Goal: Information Seeking & Learning: Find specific fact

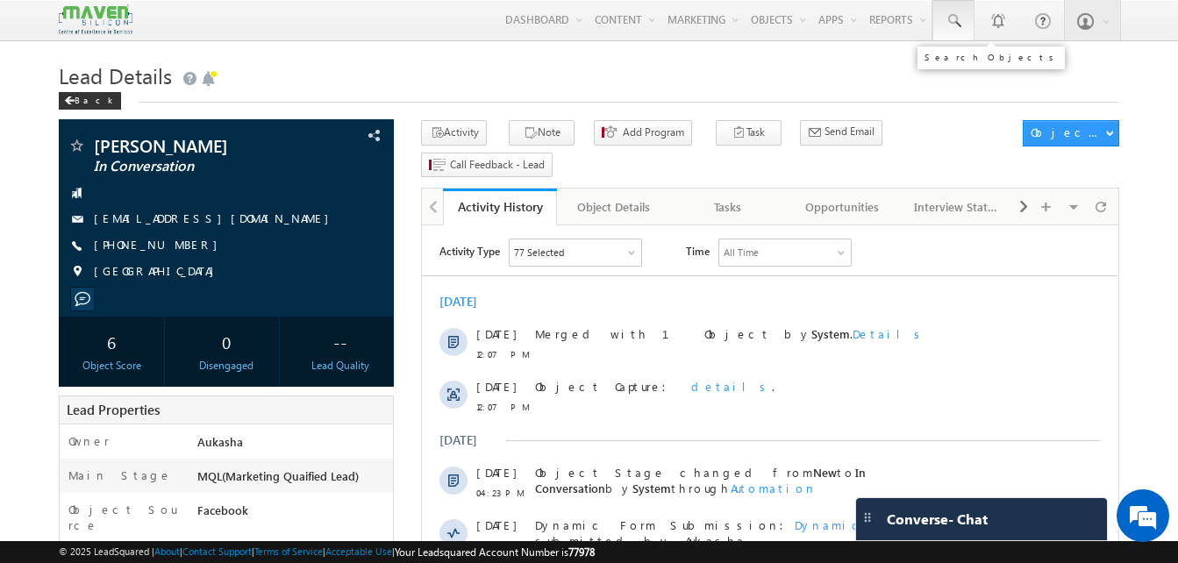
drag, startPoint x: 0, startPoint y: 0, endPoint x: 947, endPoint y: 20, distance: 947.0
click at [947, 20] on span at bounding box center [954, 21] width 18 height 18
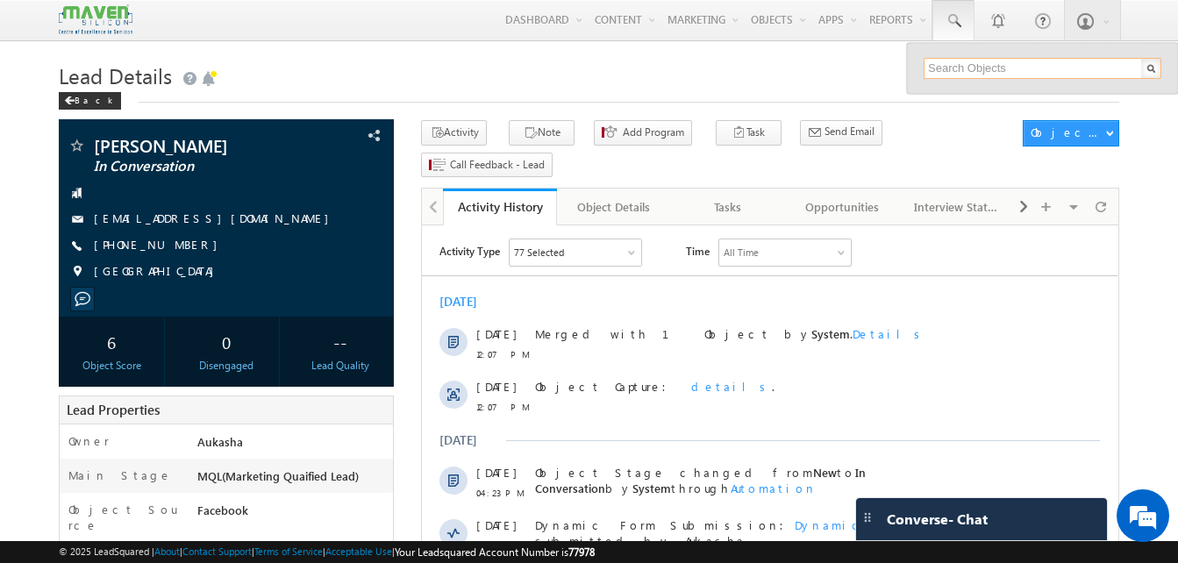
click at [956, 76] on input "text" at bounding box center [1043, 68] width 238 height 21
paste input "99457 92270"
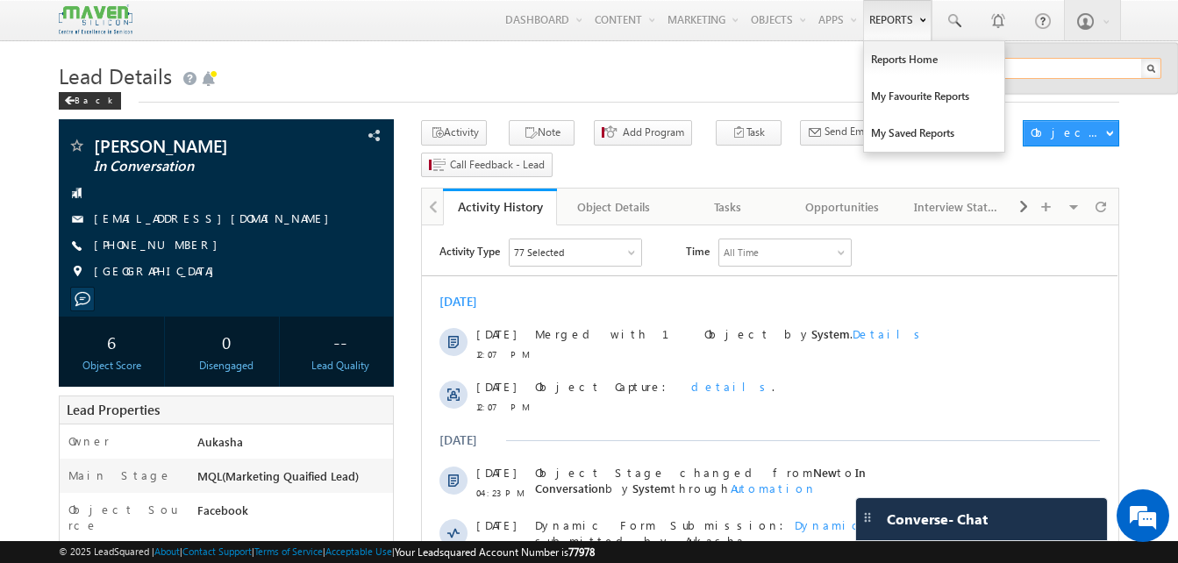
type input "9945792270"
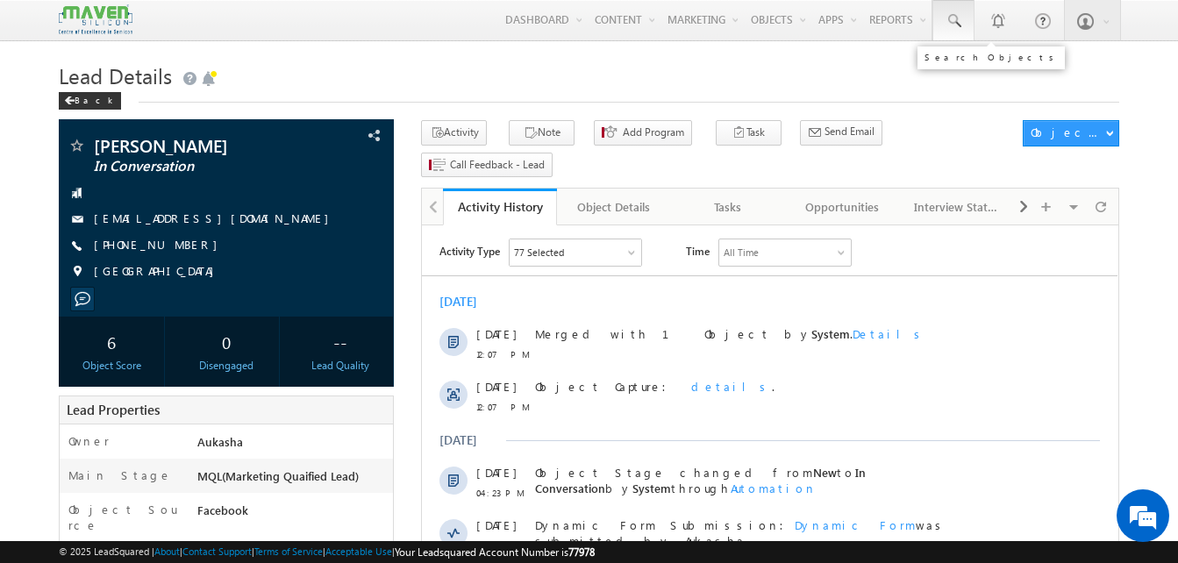
click at [956, 33] on link at bounding box center [954, 20] width 42 height 40
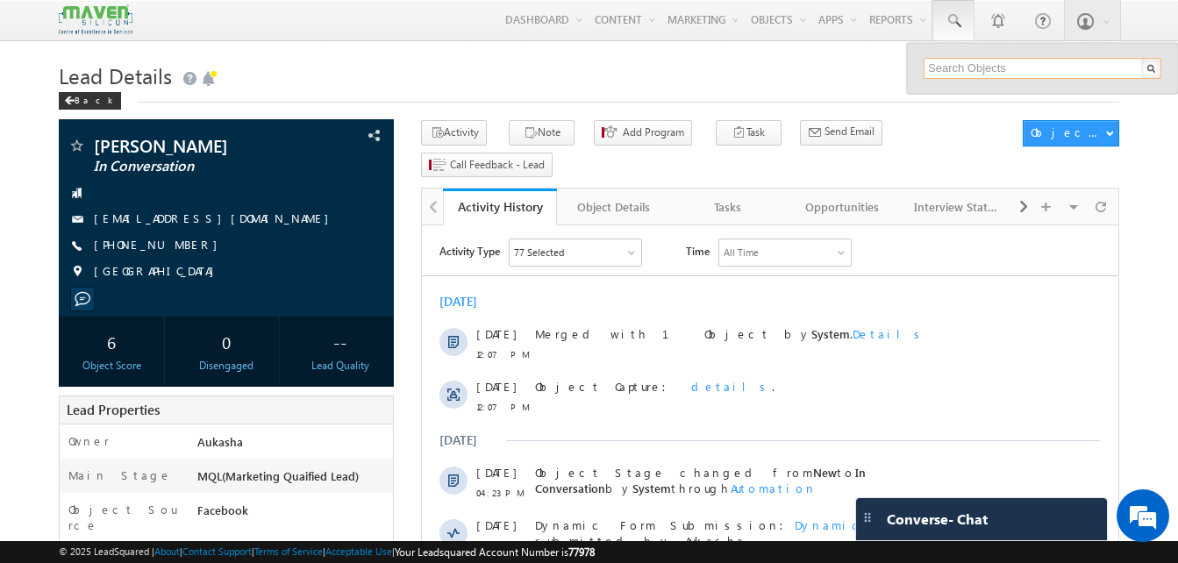
click at [982, 61] on input "text" at bounding box center [1043, 68] width 238 height 21
paste input "99457 92270"
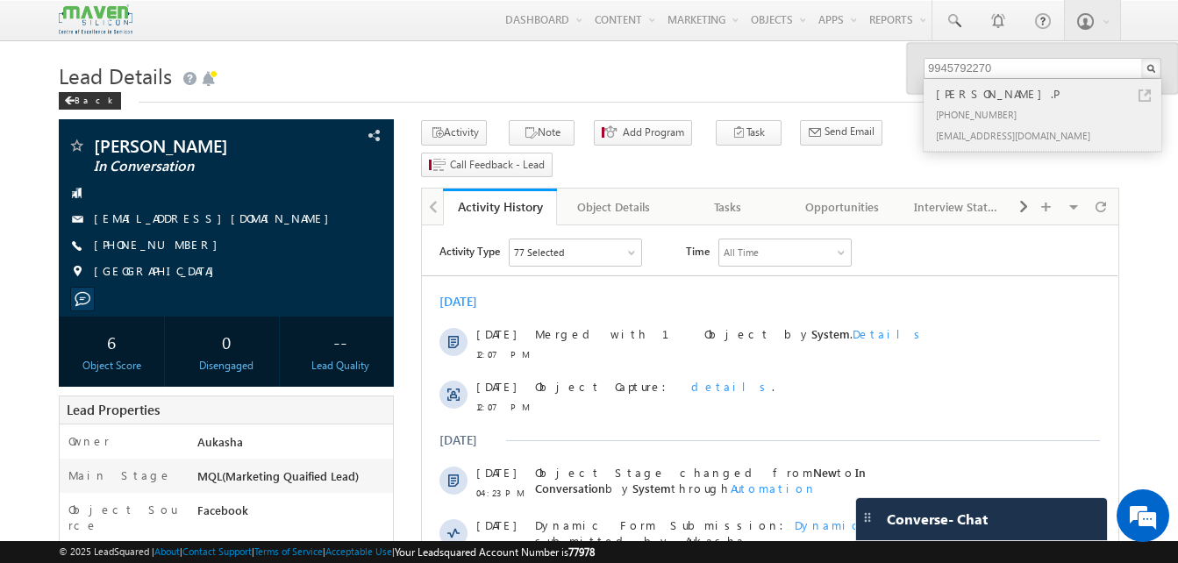
click at [1146, 95] on link at bounding box center [1145, 95] width 12 height 12
click at [992, 63] on input "9945792270" at bounding box center [1043, 68] width 238 height 21
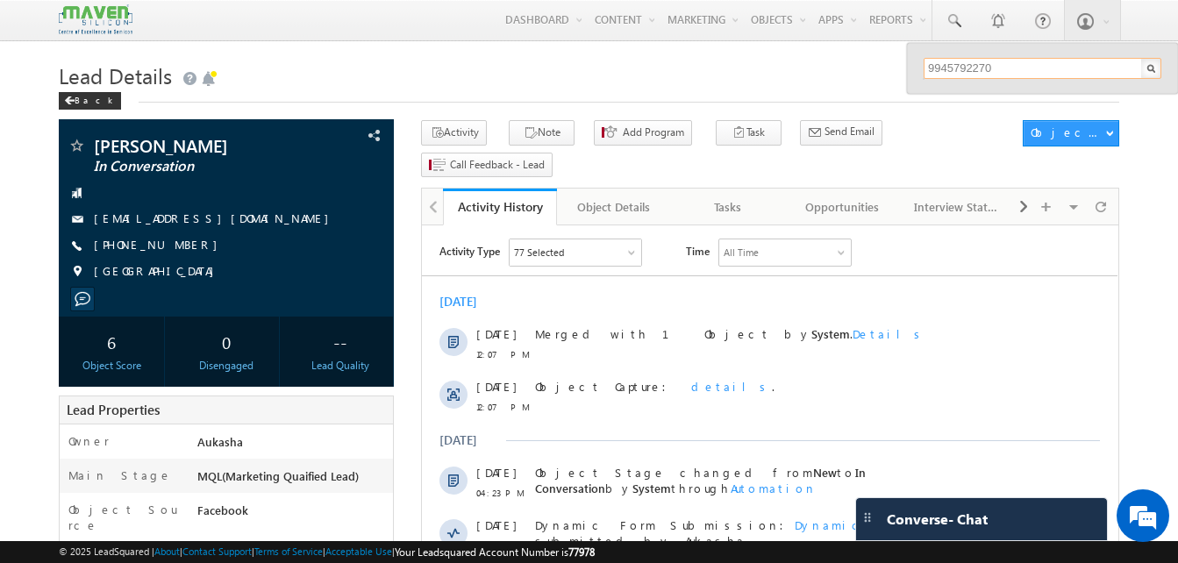
paste input "78934 13955"
click at [964, 66] on input "78934 13955" at bounding box center [1043, 68] width 238 height 21
paste input "8917224741"
click at [695, 92] on div "Back" at bounding box center [589, 96] width 1061 height 11
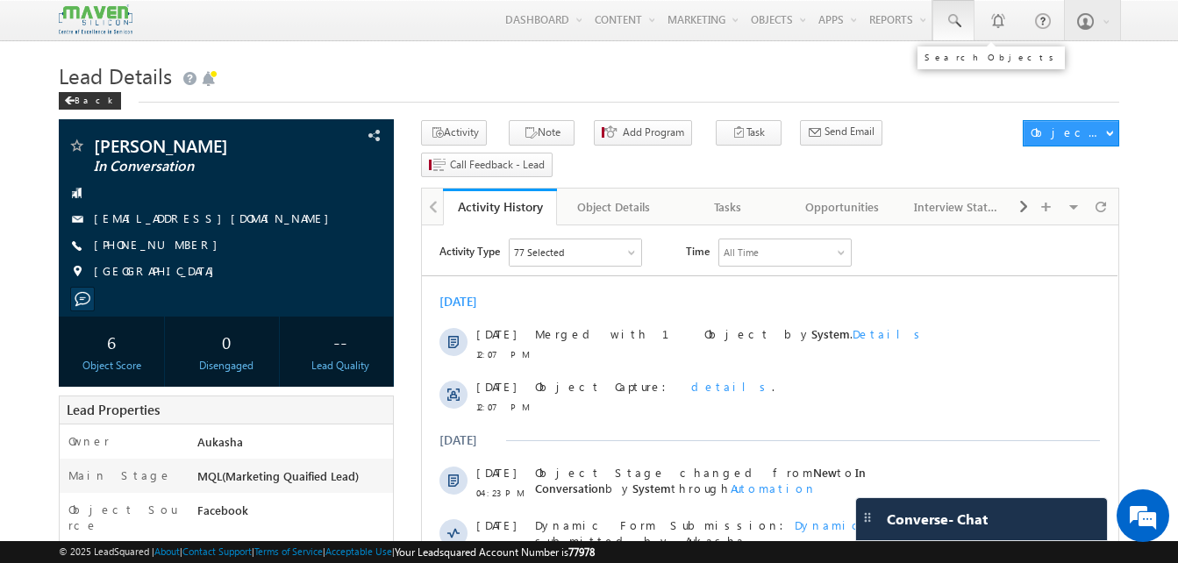
click at [956, 27] on span at bounding box center [954, 21] width 18 height 18
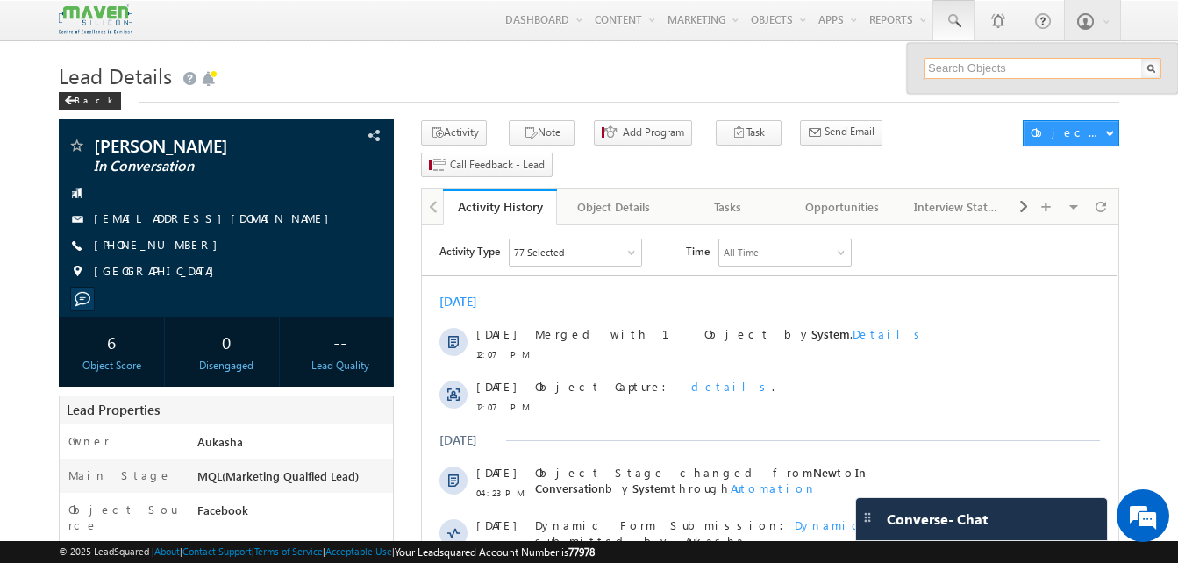
click at [969, 61] on input "text" at bounding box center [1043, 68] width 238 height 21
paste input "8917224741"
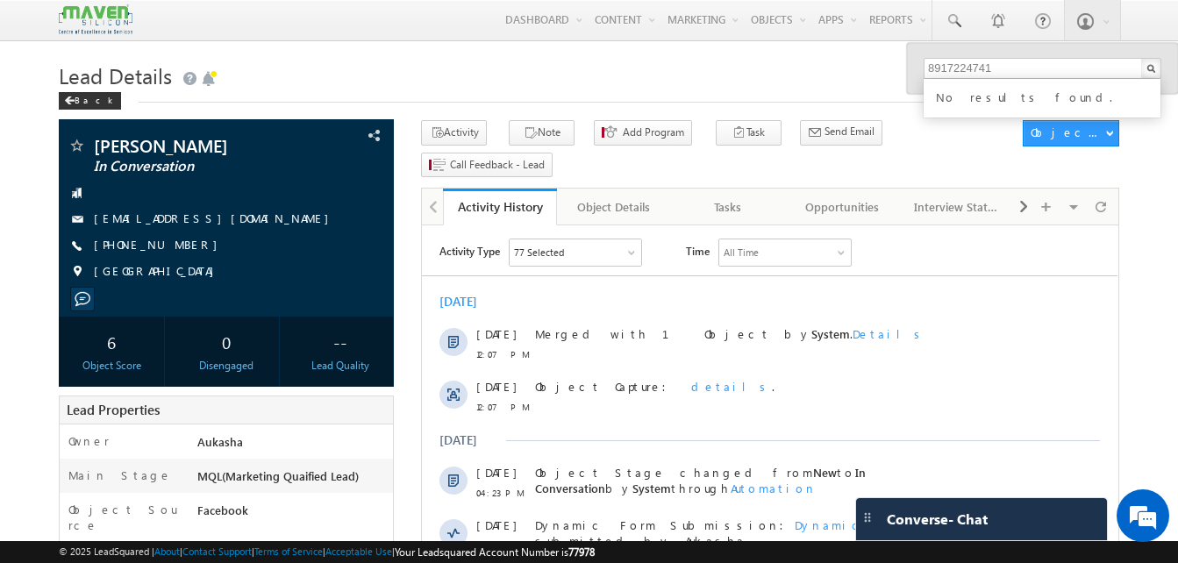
click at [612, 83] on h1 "Lead Details" at bounding box center [589, 74] width 1061 height 34
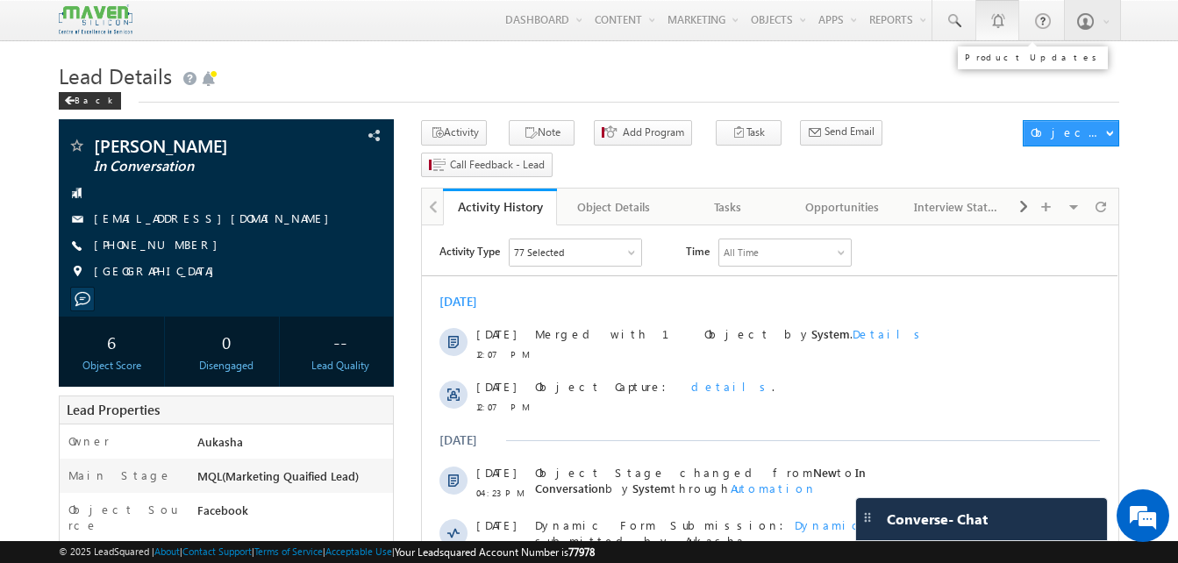
click at [977, 15] on link "1" at bounding box center [998, 20] width 44 height 40
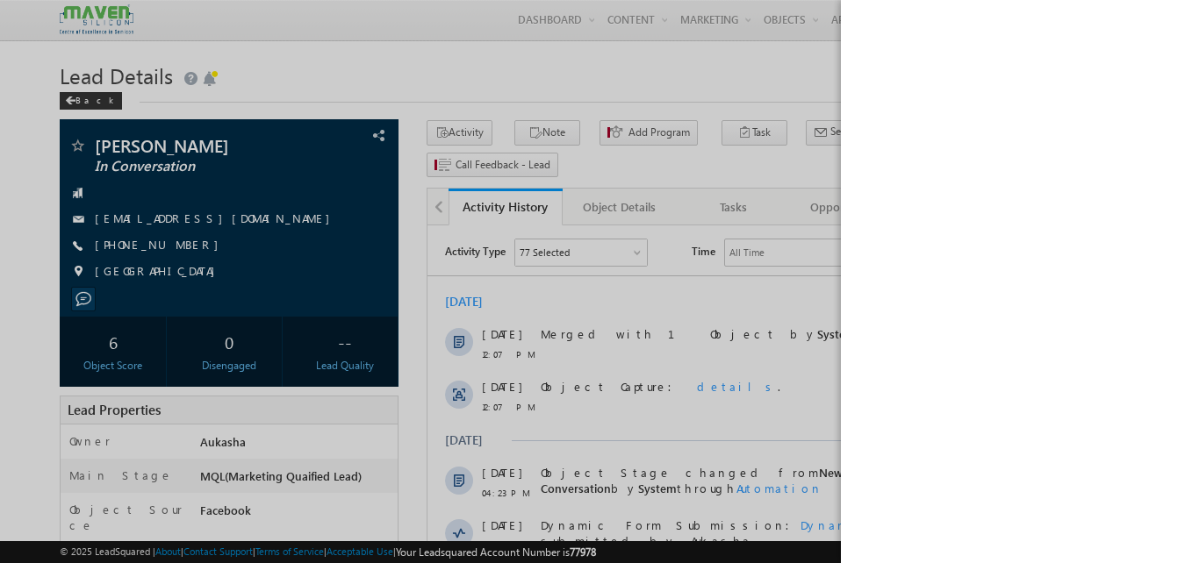
click at [712, 51] on div at bounding box center [596, 281] width 1192 height 563
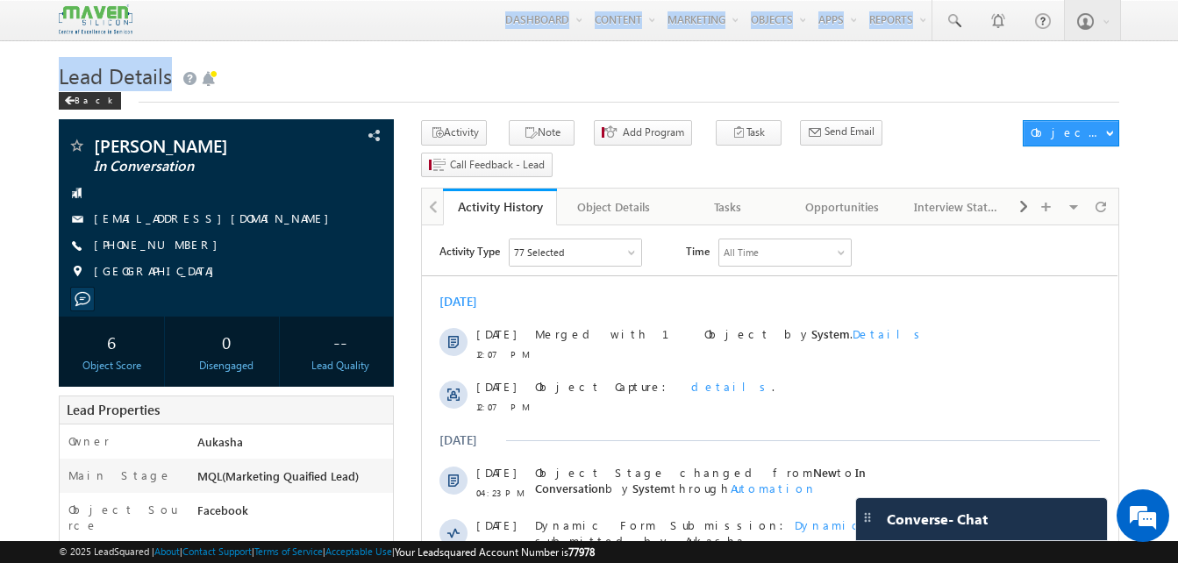
drag, startPoint x: 942, startPoint y: 46, endPoint x: 958, endPoint y: -8, distance: 55.8
click at [1104, 86] on h1 "Lead Details" at bounding box center [589, 74] width 1061 height 34
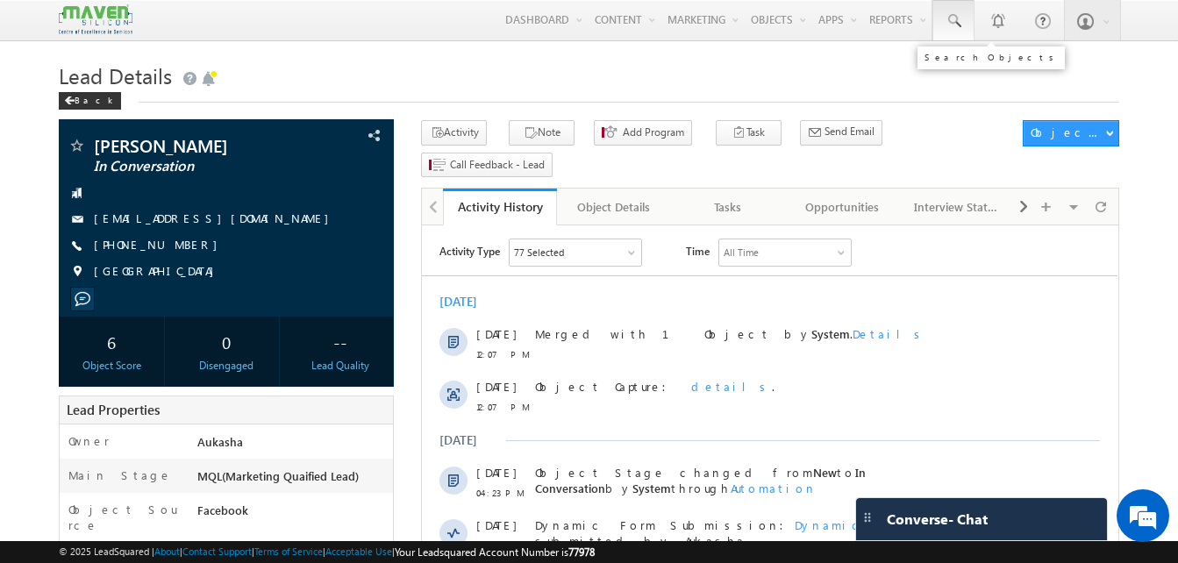
click at [952, 27] on span at bounding box center [954, 21] width 18 height 18
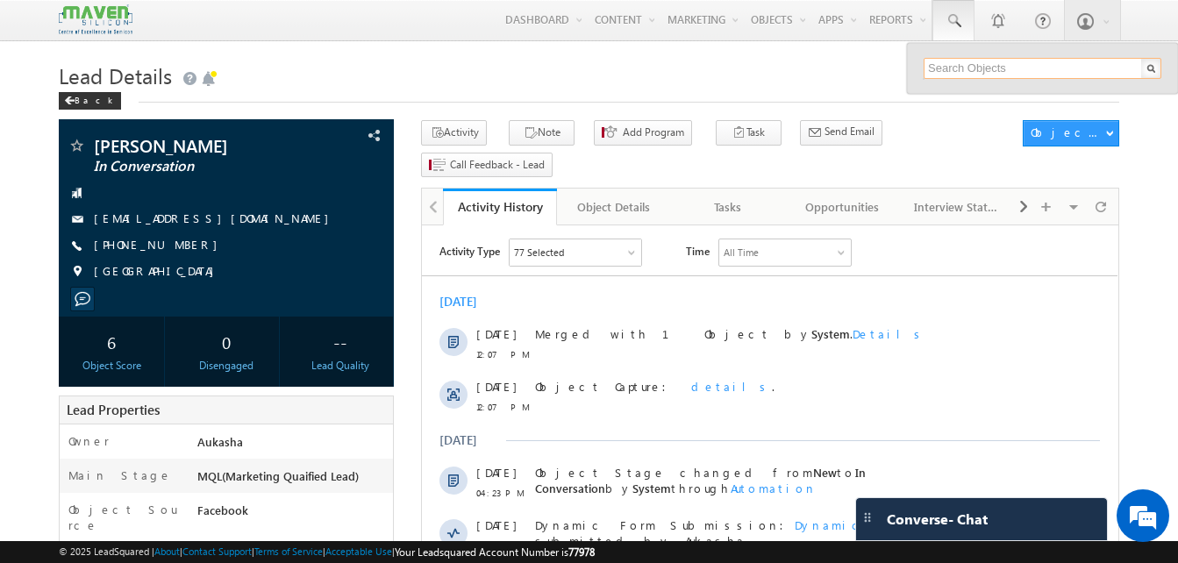
click at [965, 62] on input "text" at bounding box center [1043, 68] width 238 height 21
paste input "9835015691"
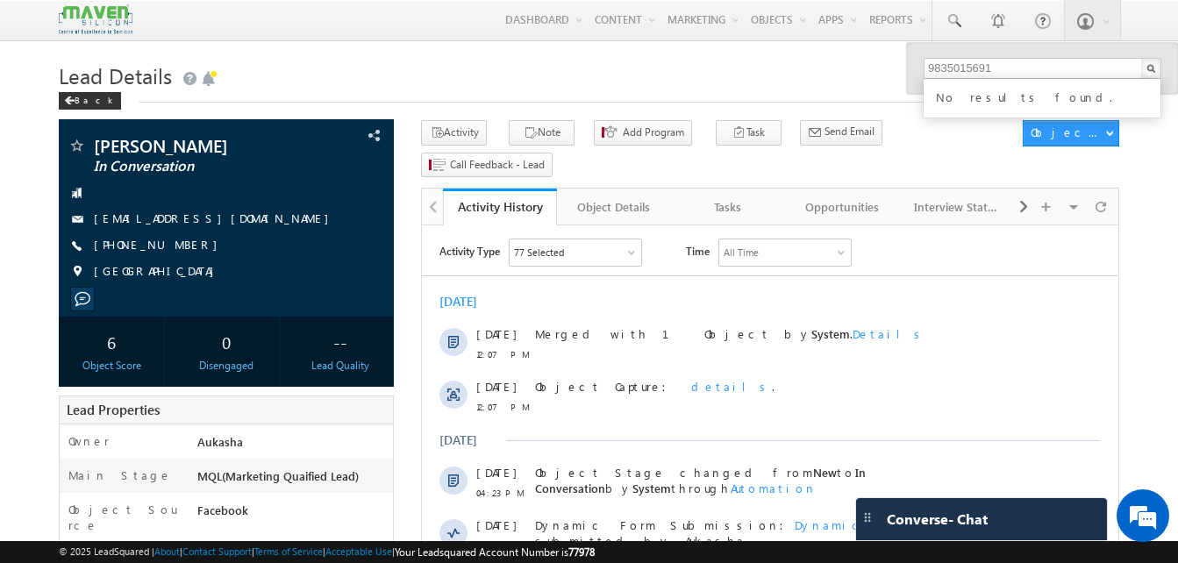
click at [1012, 69] on input "9835015691" at bounding box center [1043, 68] width 238 height 21
paste input "7870954333"
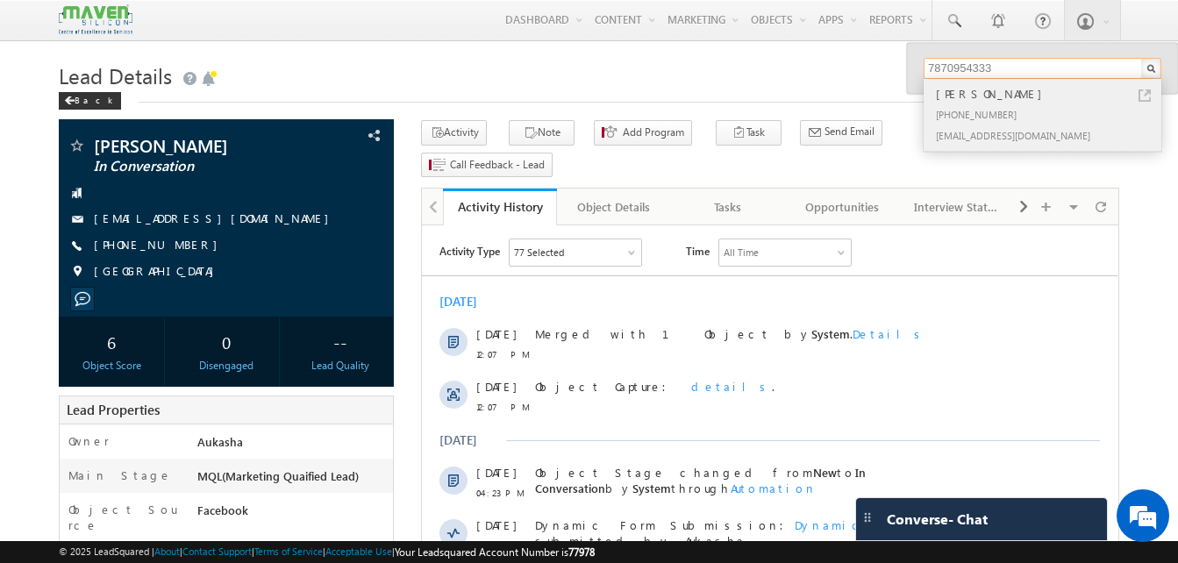
type input "7870954333"
click at [1142, 96] on link at bounding box center [1145, 95] width 12 height 12
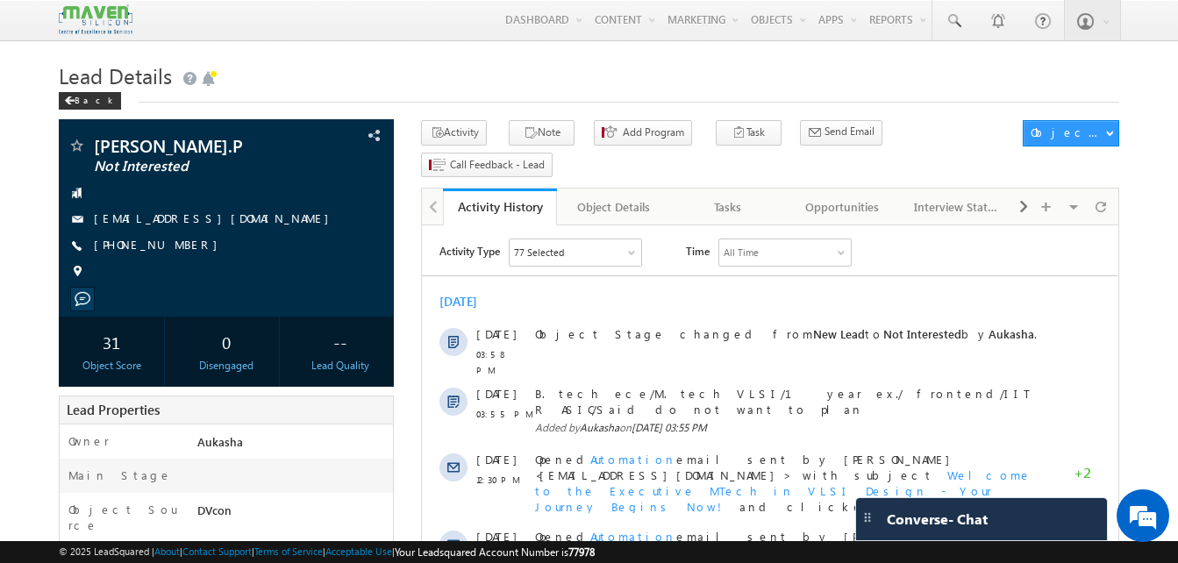
click at [498, 89] on h1 "Lead Details" at bounding box center [589, 74] width 1061 height 34
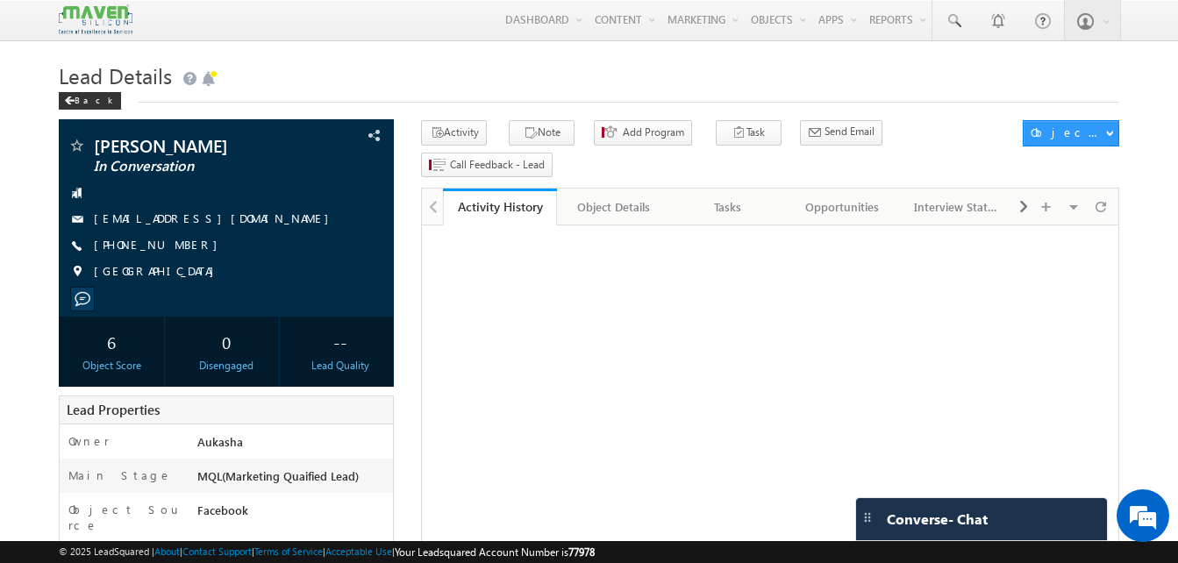
drag, startPoint x: 0, startPoint y: 0, endPoint x: -4, endPoint y: 251, distance: 251.0
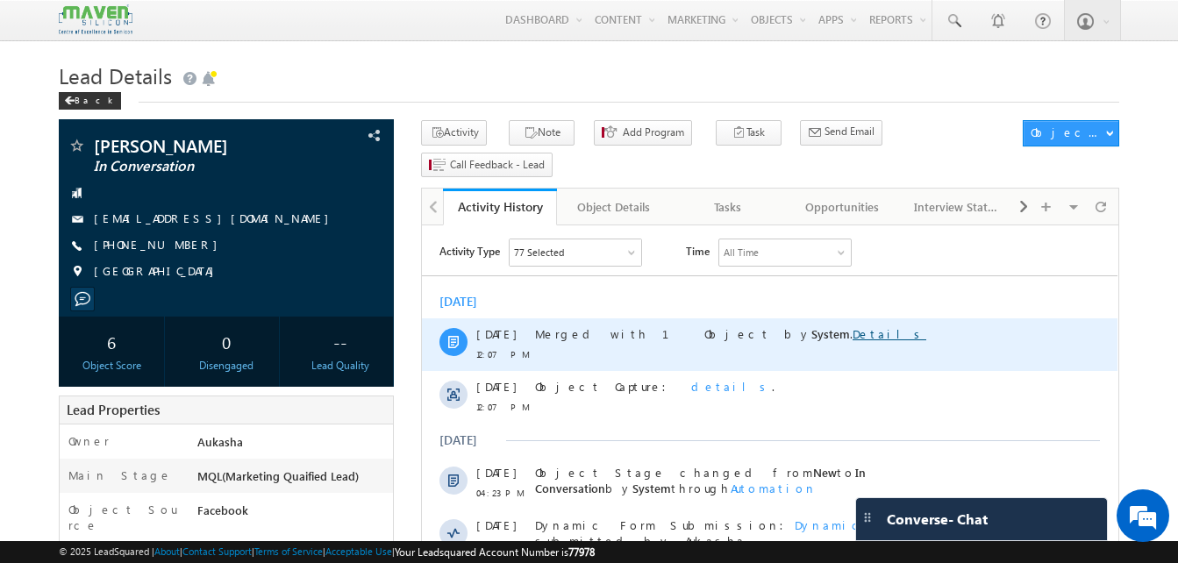
click at [853, 332] on link "Details" at bounding box center [890, 333] width 74 height 15
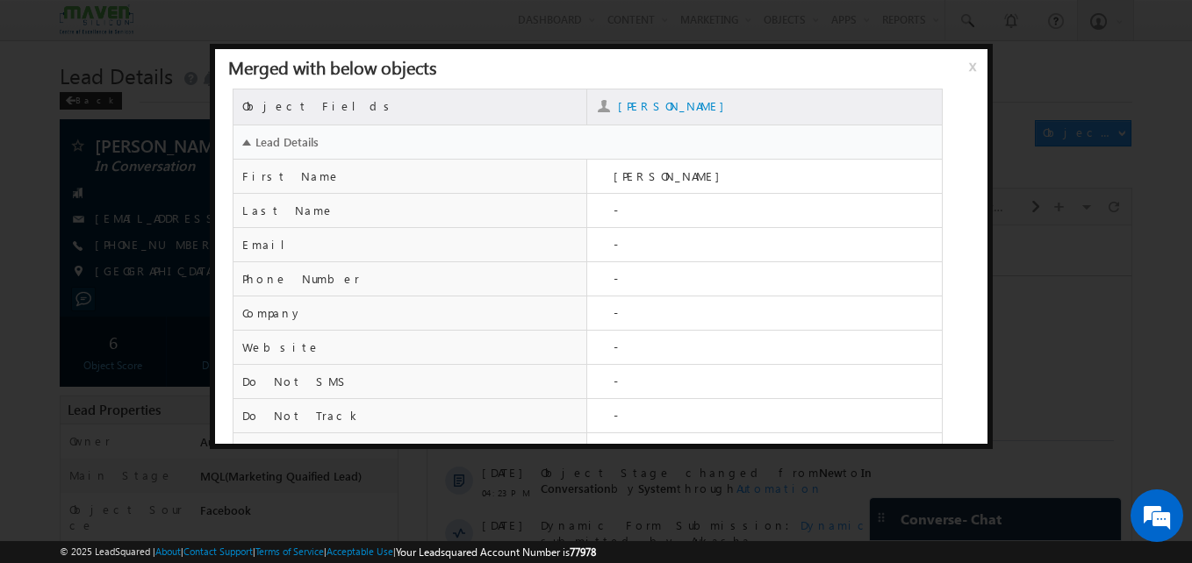
click at [969, 62] on span "x" at bounding box center [976, 73] width 14 height 32
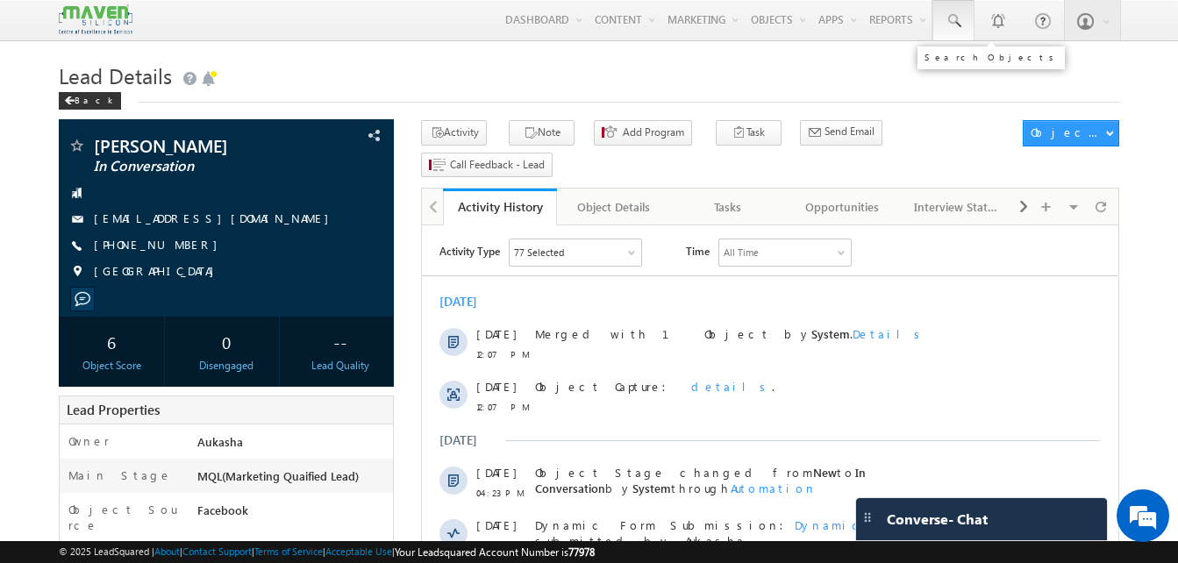
click at [957, 23] on span at bounding box center [954, 21] width 18 height 18
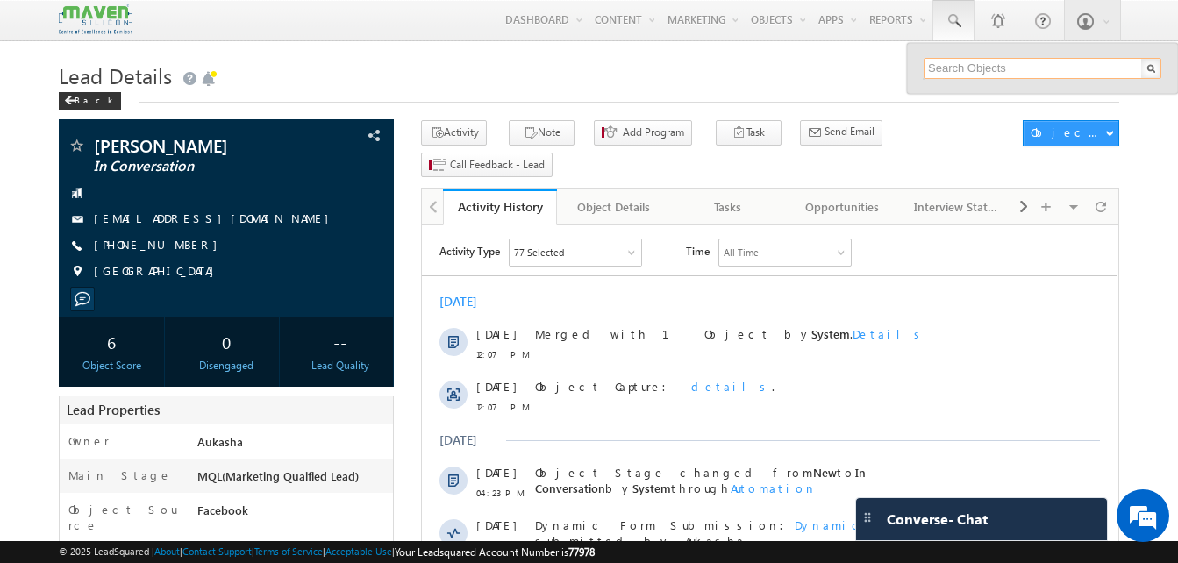
click at [971, 64] on input "text" at bounding box center [1043, 68] width 238 height 21
paste input "9946597165"
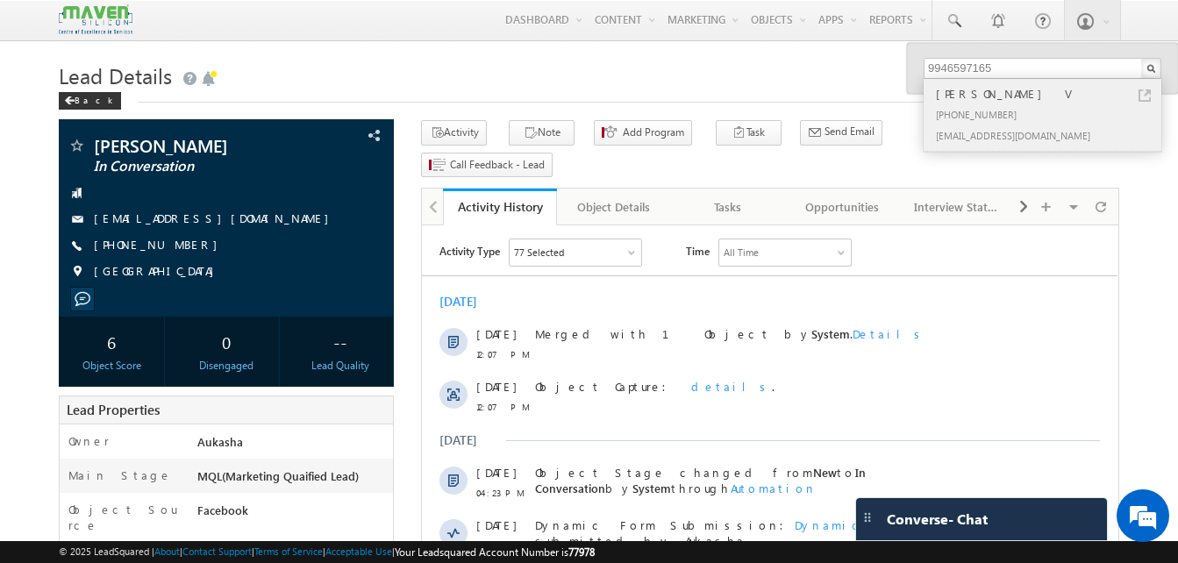
click at [1146, 96] on link at bounding box center [1145, 95] width 12 height 12
click at [1009, 63] on input "9946597165" at bounding box center [1043, 68] width 238 height 21
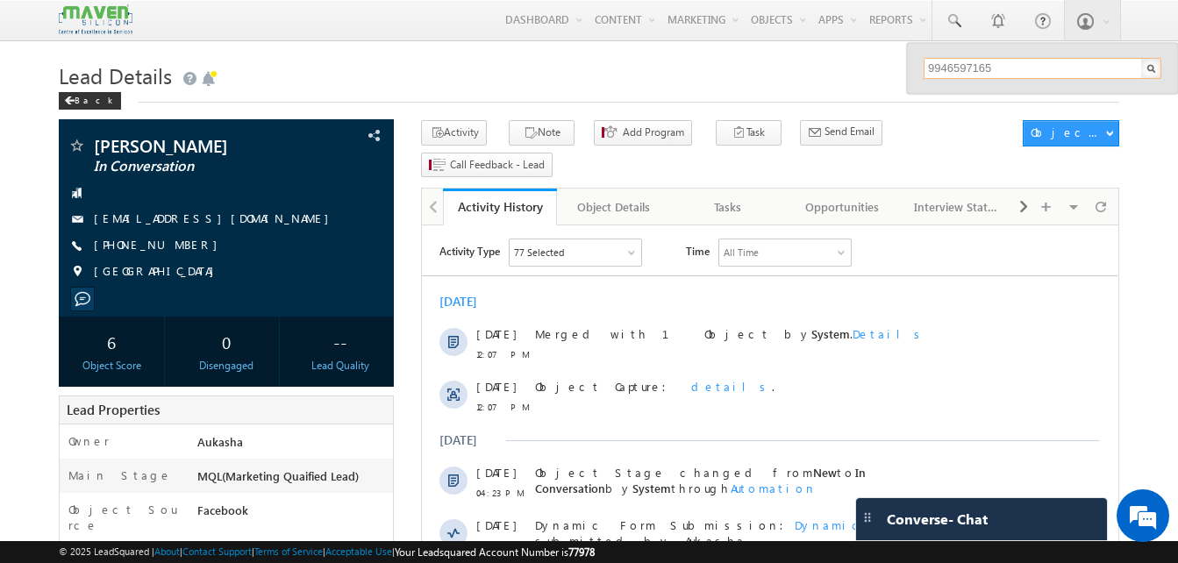
paste input "535207179"
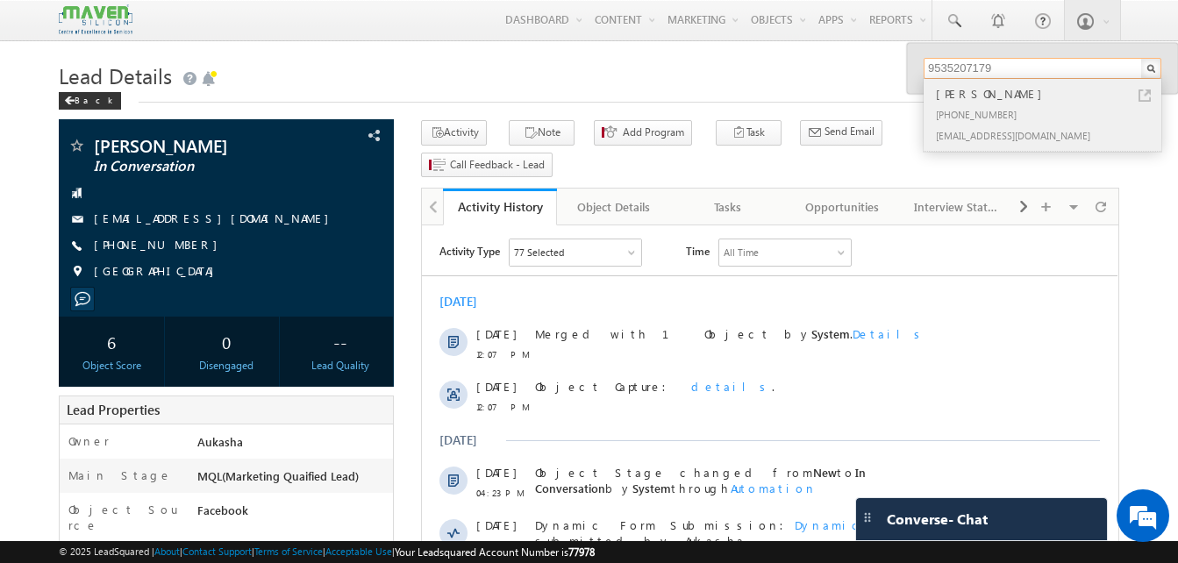
type input "9535207179"
click at [1143, 93] on link at bounding box center [1145, 95] width 12 height 12
click at [283, 226] on div "chandankumarnanand@gmail.com" at bounding box center [227, 220] width 318 height 18
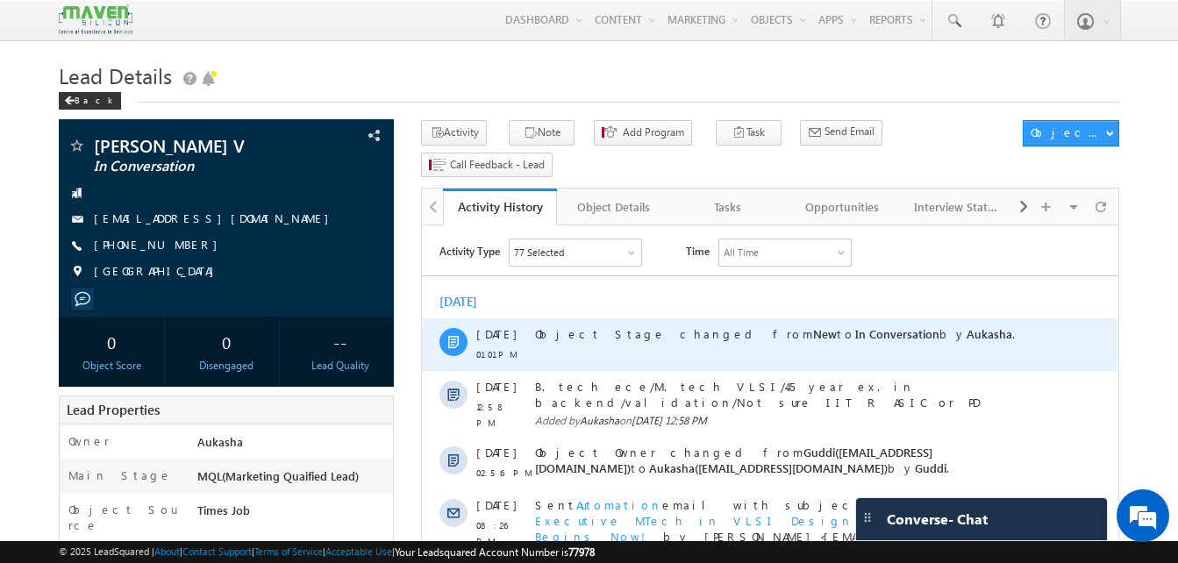
click at [741, 323] on div "Object Stage changed from New to In Conversation by Aukasha ." at bounding box center [789, 345] width 509 height 53
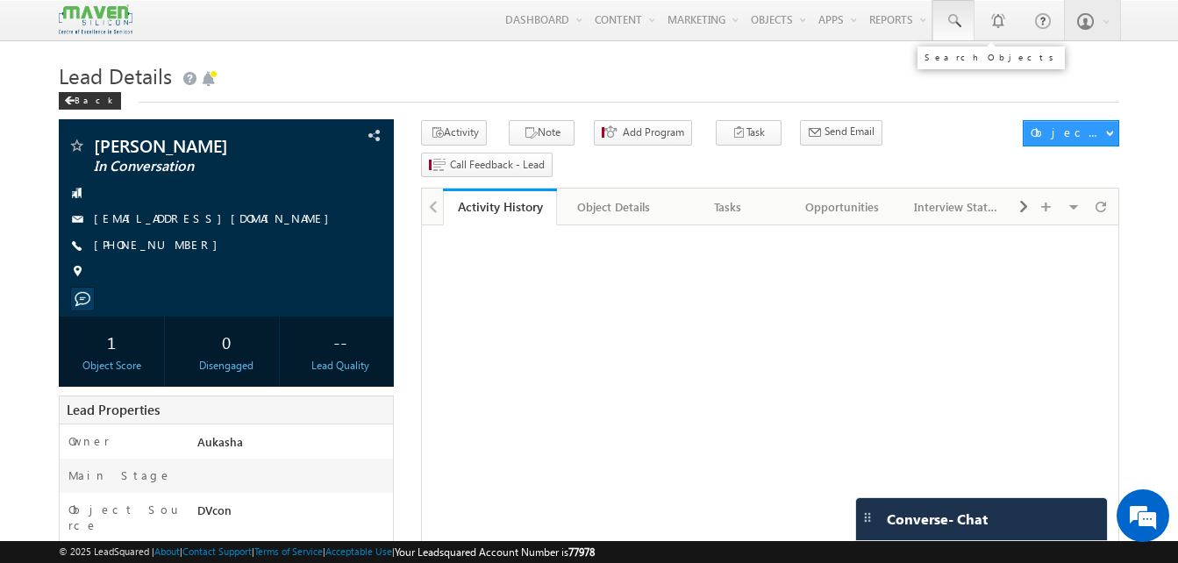
click at [960, 26] on span at bounding box center [954, 21] width 18 height 18
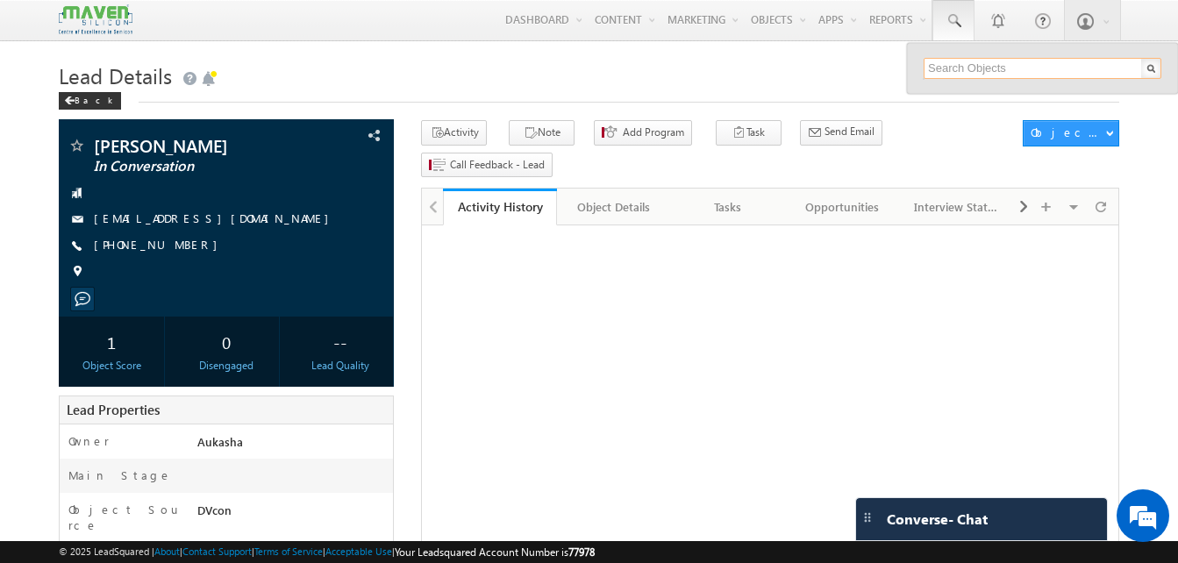
click at [1004, 73] on input "text" at bounding box center [1043, 68] width 238 height 21
paste input "9982362789"
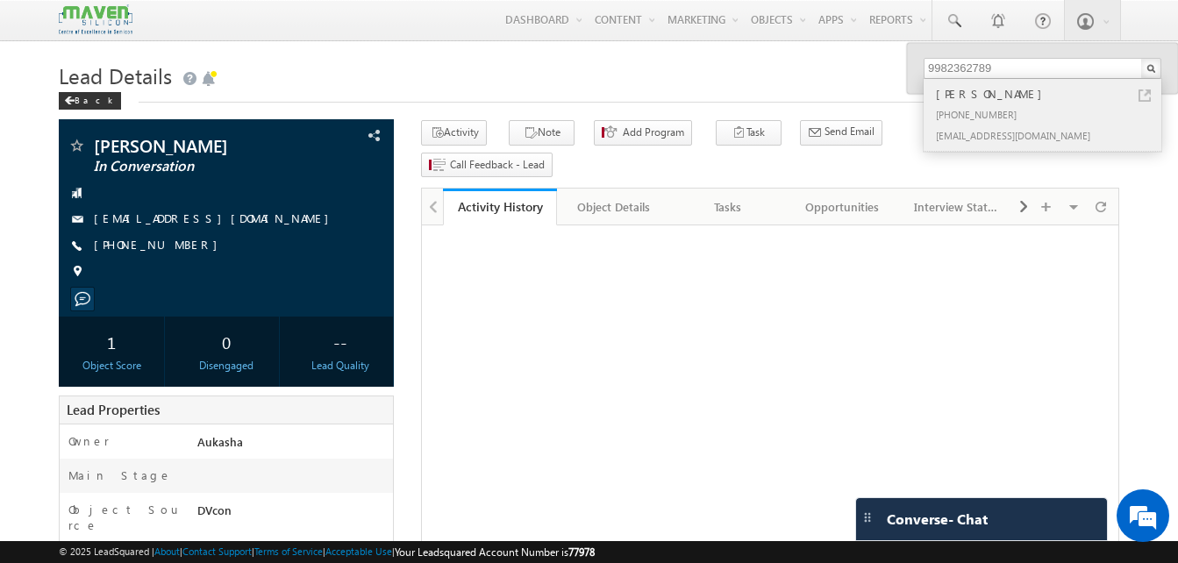
click at [1147, 93] on link at bounding box center [1145, 95] width 12 height 12
click at [1054, 65] on input "9982362789" at bounding box center [1043, 68] width 238 height 21
paste input "486971066"
type input "9486971066"
click at [1147, 95] on link at bounding box center [1145, 95] width 12 height 12
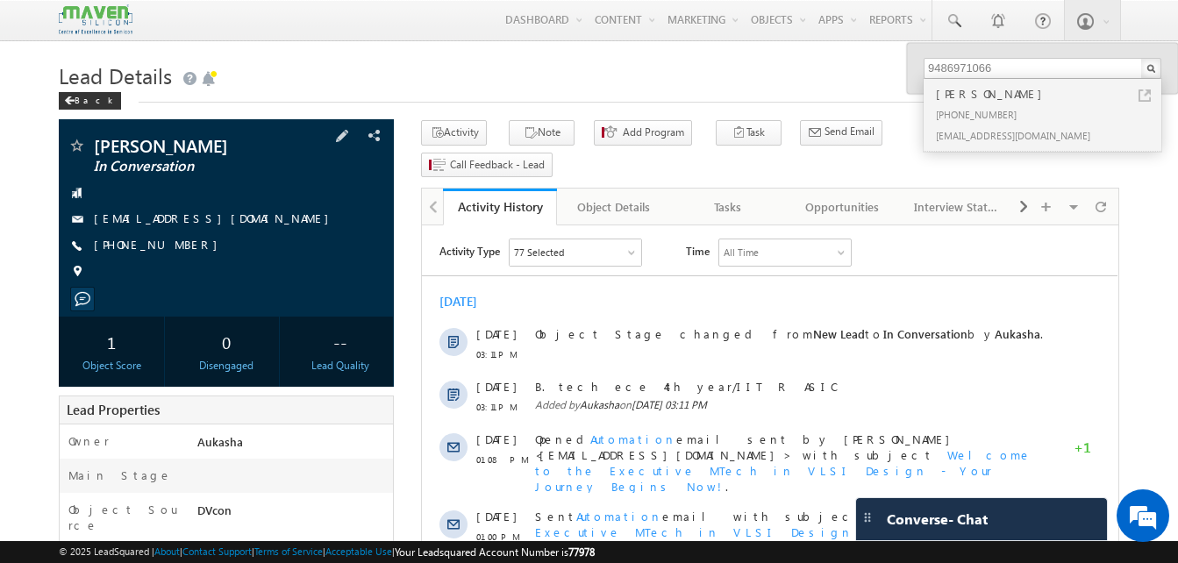
drag, startPoint x: 251, startPoint y: 218, endPoint x: 231, endPoint y: 222, distance: 20.7
click at [231, 222] on div "mahantatalakal@gmail.com" at bounding box center [227, 220] width 318 height 18
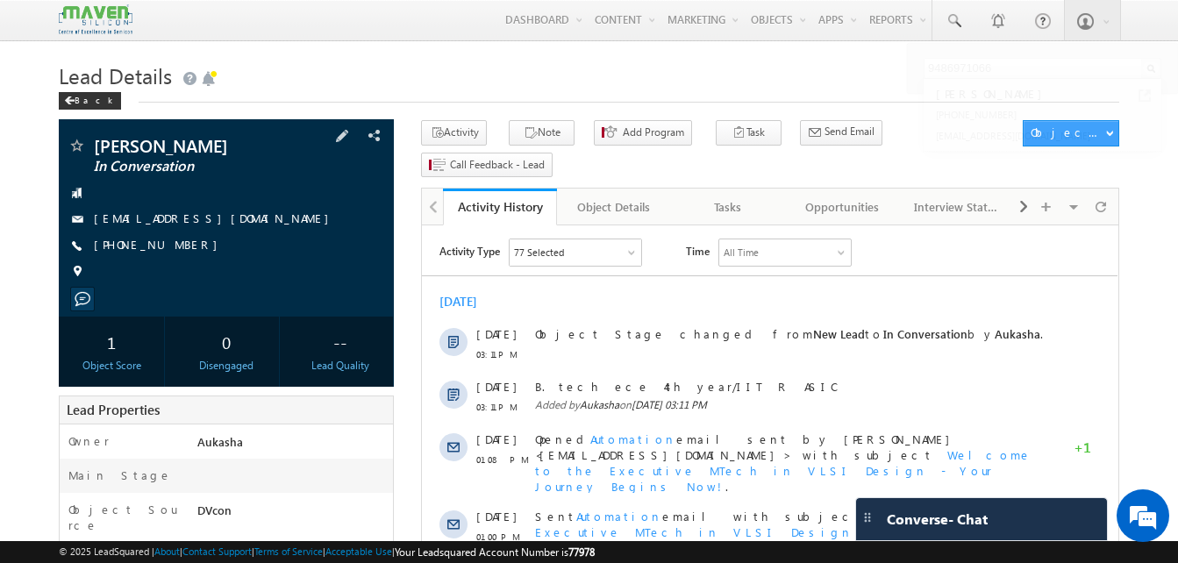
copy div "mahantatalakal@gmail.com"
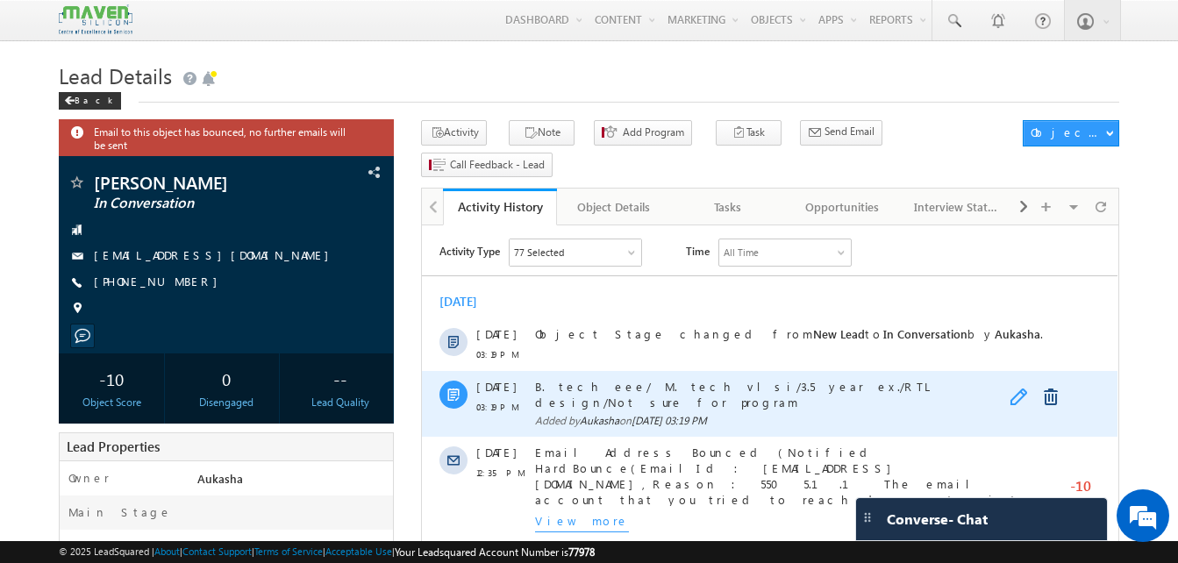
click at [1024, 394] on link at bounding box center [1020, 398] width 21 height 18
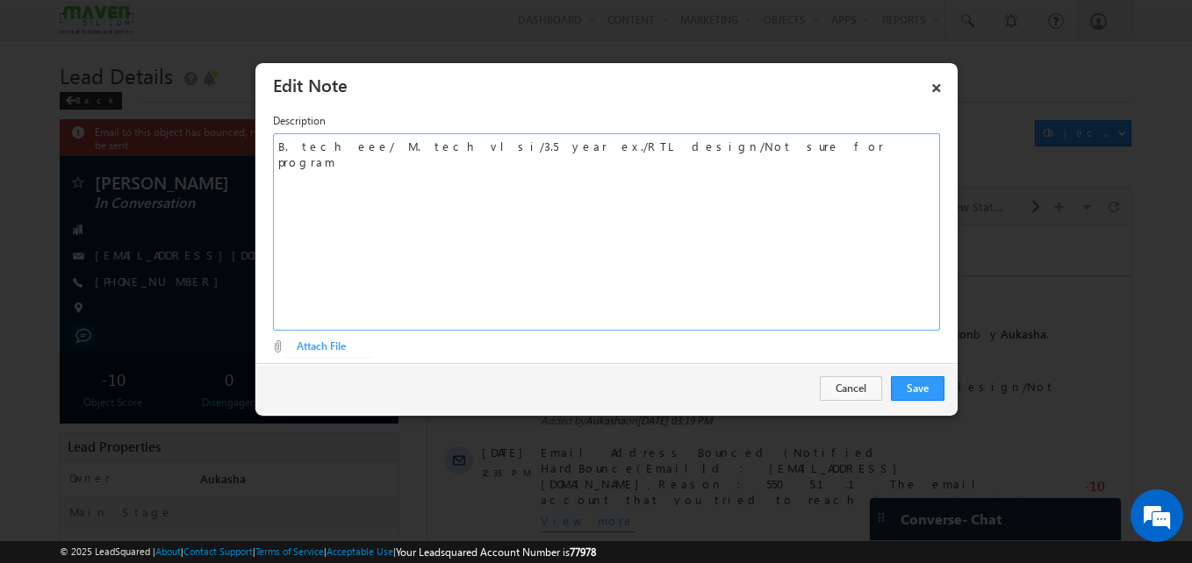
click at [650, 150] on div "B. tech eee/ M. tech vlsi/3.5 year ex./RTL design/Not sure for program" at bounding box center [606, 231] width 667 height 197
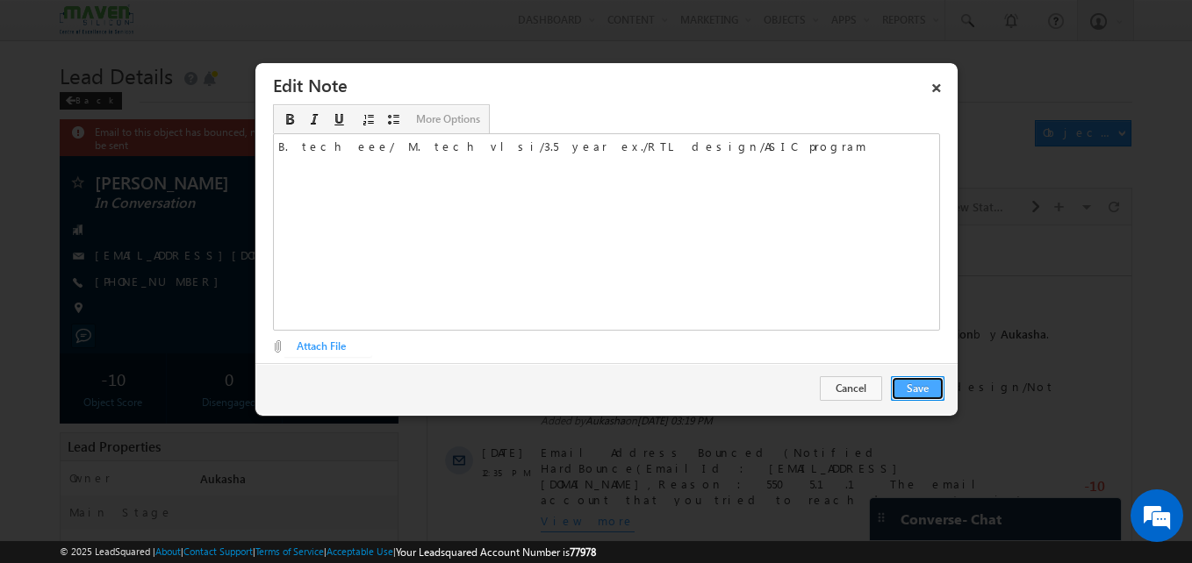
click at [907, 383] on button "Save" at bounding box center [918, 388] width 54 height 25
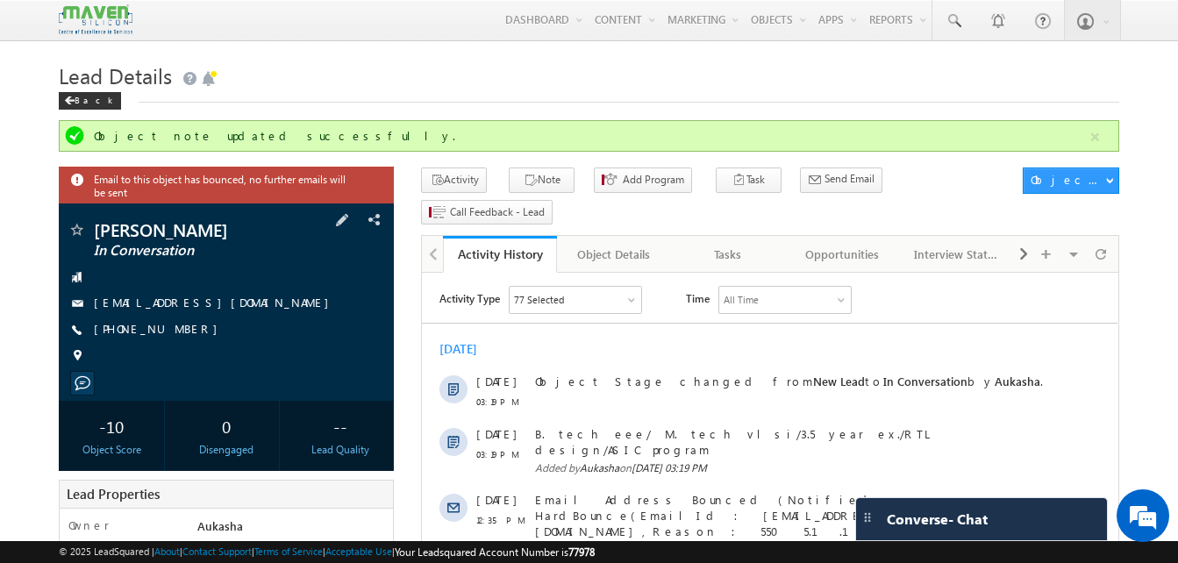
drag, startPoint x: 262, startPoint y: 311, endPoint x: 246, endPoint y: 307, distance: 17.0
click at [246, 307] on div "[EMAIL_ADDRESS][DOMAIN_NAME]" at bounding box center [227, 304] width 318 height 18
copy div "[EMAIL_ADDRESS][DOMAIN_NAME]"
click at [949, 19] on span at bounding box center [954, 21] width 18 height 18
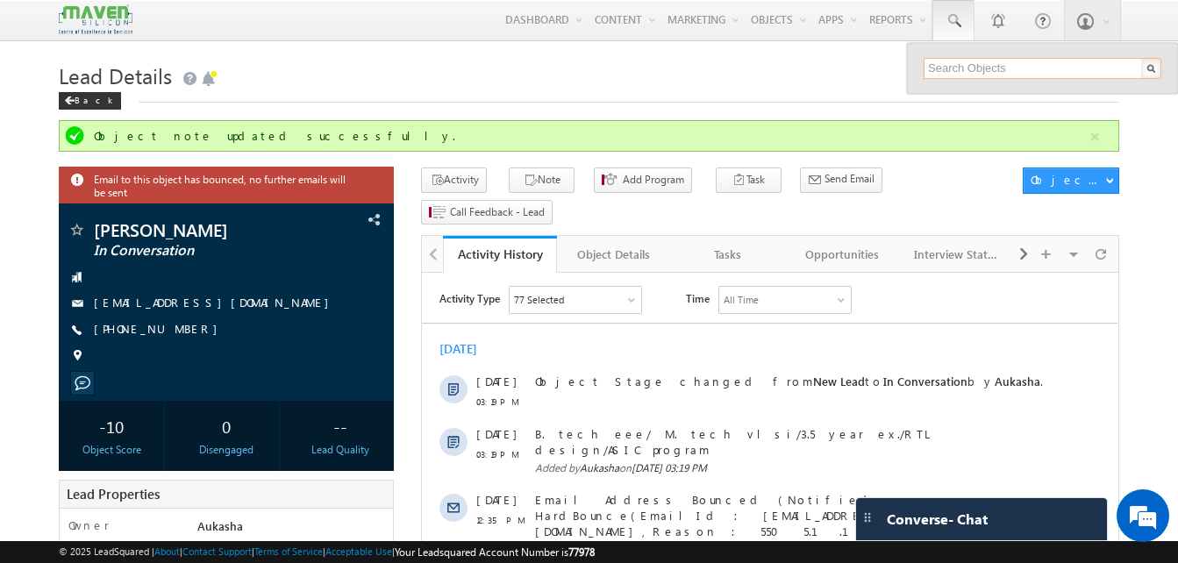
click at [988, 68] on input "text" at bounding box center [1043, 68] width 238 height 21
paste input "9502616327"
type input "9502616327"
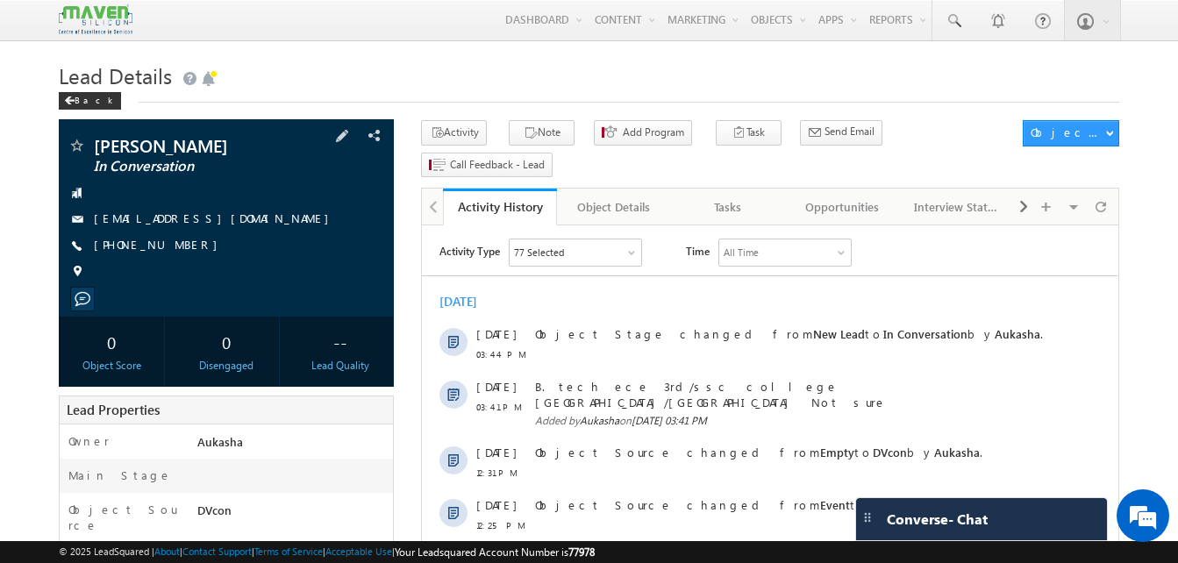
drag, startPoint x: 240, startPoint y: 223, endPoint x: 227, endPoint y: 223, distance: 12.3
click at [227, 223] on div "[EMAIL_ADDRESS][DOMAIN_NAME]" at bounding box center [227, 220] width 318 height 18
copy div "[EMAIL_ADDRESS][DOMAIN_NAME]"
